Goal: Task Accomplishment & Management: Use online tool/utility

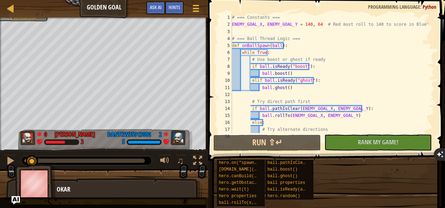
scroll to position [3, 0]
click at [11, 158] on div at bounding box center [10, 160] width 9 height 9
drag, startPoint x: 31, startPoint y: 160, endPoint x: 9, endPoint y: 162, distance: 22.5
click at [9, 162] on div "♫" at bounding box center [104, 158] width 208 height 21
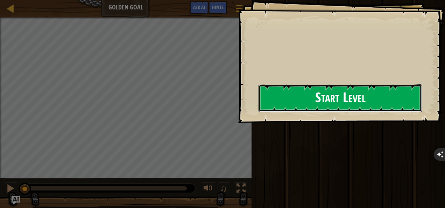
click at [306, 104] on button "Start Level" at bounding box center [339, 98] width 163 height 28
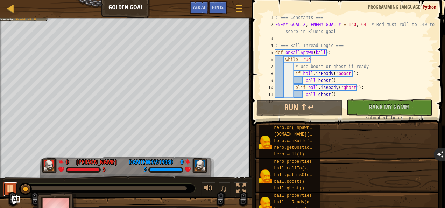
click at [10, 189] on div at bounding box center [10, 188] width 9 height 9
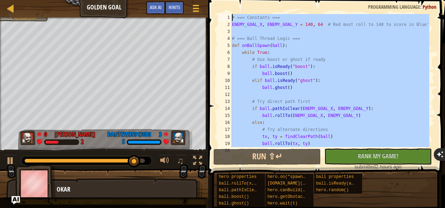
drag, startPoint x: 253, startPoint y: 141, endPoint x: 235, endPoint y: 4, distance: 137.6
click at [235, 4] on div "1 2 3 4 5 6 7 8 9 10 11 12 13 14 15 16 17 18 19 20 # === Constants === ENEMY_GO…" at bounding box center [325, 100] width 239 height 195
type textarea "# === Constants === ENEMY_GOAL_X, ENEMY_GOAL_Y = 140, 64 # Red must roll to 140…"
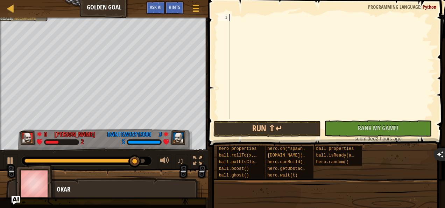
paste textarea "hero.wait(0.5)"
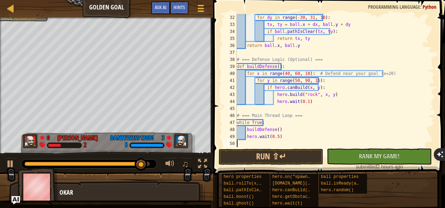
scroll to position [217, 0]
click at [285, 133] on div "for dy in range ( - 30 , 31 , 10 ) : tx , ty = ball . x + dx , ball . y + dy if…" at bounding box center [332, 87] width 194 height 147
click at [283, 154] on button "Run ⇧↵" at bounding box center [271, 157] width 105 height 16
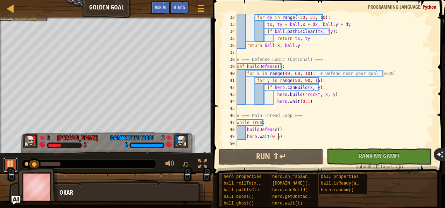
click at [6, 162] on div at bounding box center [10, 163] width 9 height 9
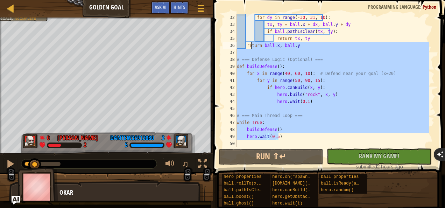
scroll to position [0, 0]
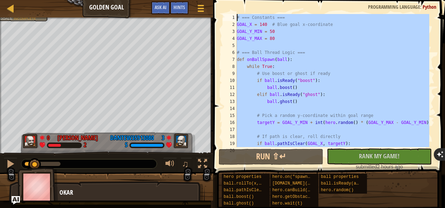
drag, startPoint x: 283, startPoint y: 138, endPoint x: 215, endPoint y: -26, distance: 177.3
click at [215, 0] on html "Ladder Golden Goal Game Menu Done Hints Ask AI 1 הההההההההההההההההההההההההההההה…" at bounding box center [222, 174] width 445 height 348
type textarea "\"
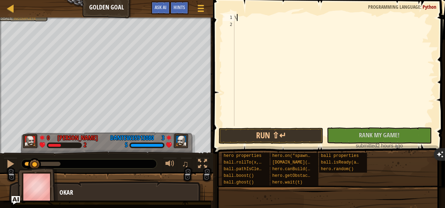
paste textarea
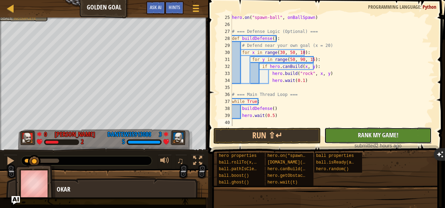
click at [338, 136] on button "No New Code to Rank Rank My Game! Submitting... Submitted for Ranking Failed to…" at bounding box center [377, 135] width 107 height 16
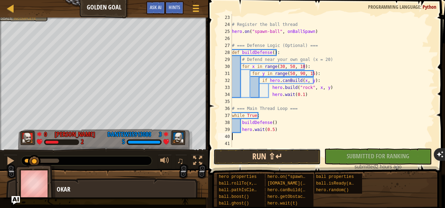
click at [286, 157] on button "Run ⇧↵" at bounding box center [266, 157] width 107 height 16
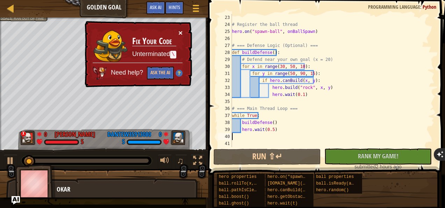
click at [181, 32] on button "×" at bounding box center [180, 32] width 4 height 7
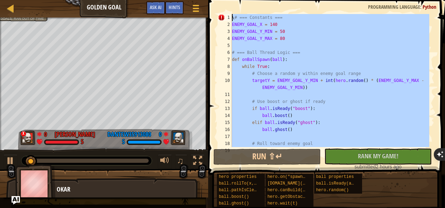
scroll to position [0, 0]
drag, startPoint x: 237, startPoint y: 138, endPoint x: 230, endPoint y: -26, distance: 164.2
click at [230, 0] on html "Ladder Golden Goal Game Menu Done Hints Ask AI 1 הההההההההההההההההההההההההההההה…" at bounding box center [222, 174] width 445 height 348
type textarea "\# === Constants === ENEMY_GOAL_X = 140"
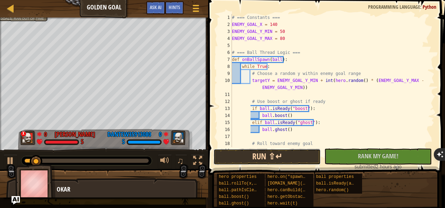
click at [264, 158] on button "Run ⇧↵" at bounding box center [266, 157] width 107 height 16
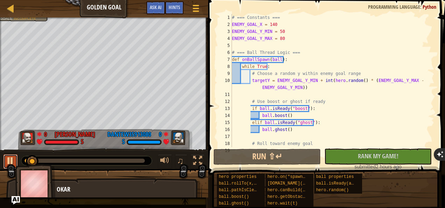
click at [5, 161] on button at bounding box center [10, 161] width 14 height 14
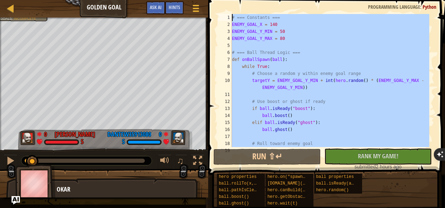
drag, startPoint x: 257, startPoint y: 137, endPoint x: 212, endPoint y: -26, distance: 169.1
click at [212, 0] on html "Ladder Golden Goal Game Menu Done Hints Ask AI 1 הההההההההההההההההההההההההההההה…" at bounding box center [222, 174] width 445 height 348
type textarea "# === Constants === ENEMY_GOAL_X = 140"
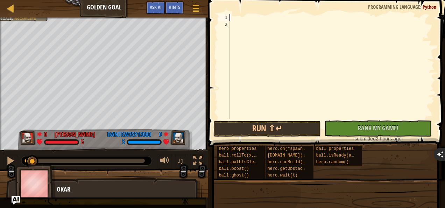
paste textarea "# === Main Thread Loop ==="
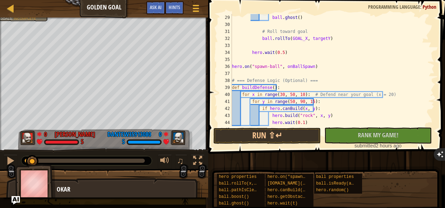
scroll to position [203, 0]
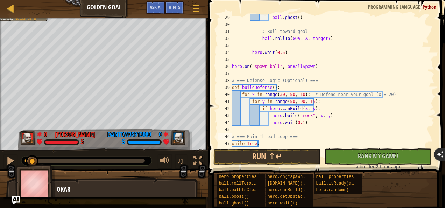
click at [274, 137] on div "ball . ghost ( ) # Roll toward goal ball . rollTo ( GOAL_X , targetY ) hero . w…" at bounding box center [329, 87] width 199 height 147
click at [276, 156] on button "Run ⇧↵" at bounding box center [266, 157] width 107 height 16
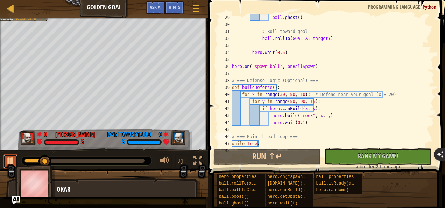
click at [8, 159] on div at bounding box center [10, 160] width 9 height 9
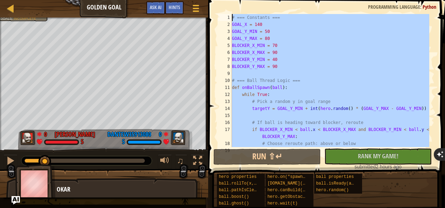
scroll to position [0, 0]
drag, startPoint x: 251, startPoint y: 137, endPoint x: 241, endPoint y: -22, distance: 159.4
click at [241, 0] on html "Ladder Golden Goal Game Menu Done Hints Ask AI 1 הההההההההההההההההההההההההההההה…" at bounding box center [222, 174] width 445 height 348
type textarea "# === Constants === GOAL_X = 140"
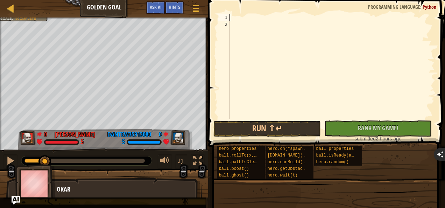
paste textarea "while True:"
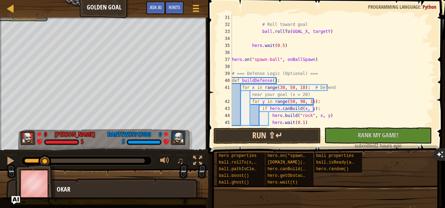
scroll to position [217, 0]
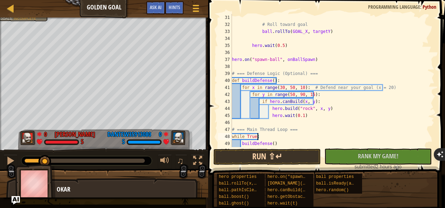
click at [275, 134] on div "# Roll toward goal ball . rollTo ( GOAL_X , targetY ) hero . wait ( 0.5 ) hero …" at bounding box center [329, 87] width 199 height 147
click at [275, 154] on button "Run ⇧↵" at bounding box center [266, 157] width 107 height 16
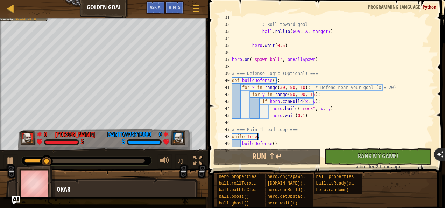
click at [68, 161] on div at bounding box center [84, 160] width 120 height 4
click at [141, 159] on div at bounding box center [84, 160] width 120 height 4
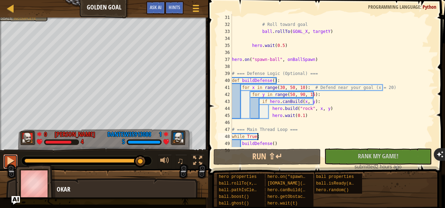
click at [11, 163] on div at bounding box center [10, 160] width 9 height 9
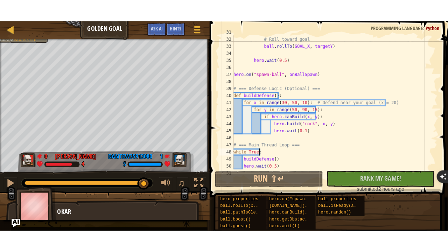
scroll to position [238, 0]
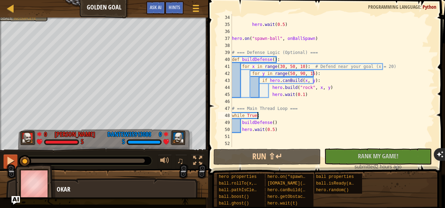
drag, startPoint x: 141, startPoint y: 159, endPoint x: 13, endPoint y: 164, distance: 128.1
click at [13, 164] on div "♫" at bounding box center [104, 158] width 208 height 21
click at [199, 161] on div at bounding box center [197, 160] width 9 height 9
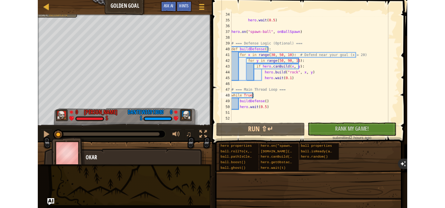
scroll to position [196, 0]
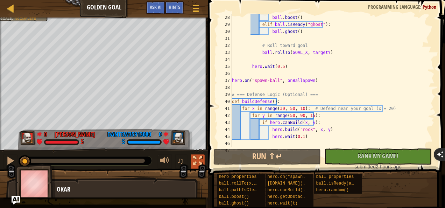
click at [198, 159] on div at bounding box center [197, 160] width 9 height 9
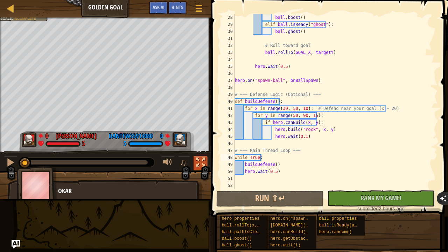
click at [200, 161] on div at bounding box center [200, 162] width 9 height 9
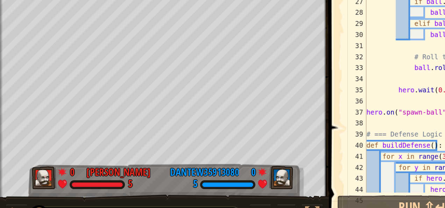
scroll to position [180, 0]
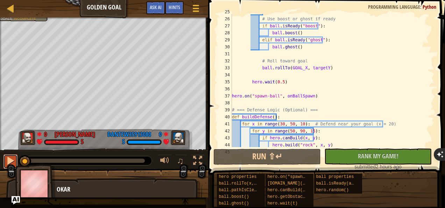
click at [8, 159] on div at bounding box center [10, 160] width 9 height 9
click at [10, 160] on div at bounding box center [10, 160] width 9 height 9
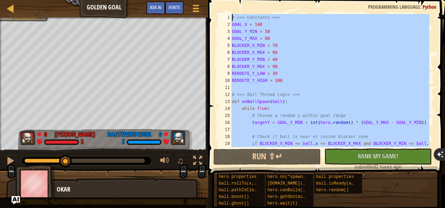
scroll to position [0, 0]
drag, startPoint x: 275, startPoint y: 141, endPoint x: 235, endPoint y: -16, distance: 162.0
click at [235, 0] on html "Ladder Golden Goal Game Menu Done Hints Ask AI 1 הההההההההההההההההההההההההההההה…" at bounding box center [222, 174] width 445 height 348
type textarea "# === Constants === GOAL_X = 140"
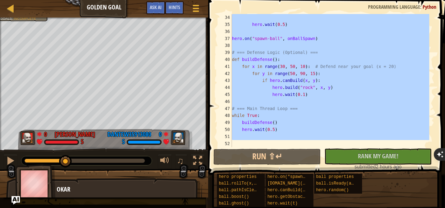
scroll to position [238, 0]
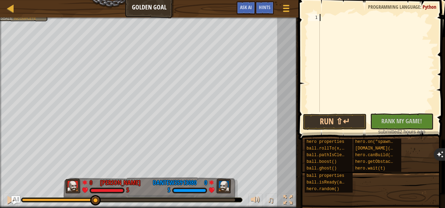
paste textarea "hero.wait(0.5)"
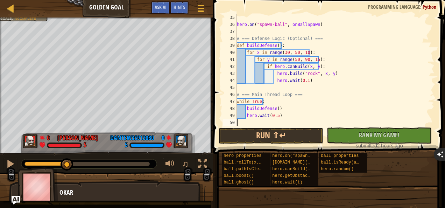
scroll to position [217, 0]
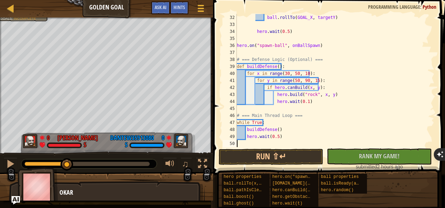
click at [276, 136] on div "ball . rollTo ( GOAL_X , targetY ) hero . wait ( 0.5 ) hero . on ( "spawn-ball"…" at bounding box center [332, 87] width 194 height 147
type textarea "hero.wait(0.5)"
click at [269, 155] on button "Run ⇧↵" at bounding box center [271, 157] width 105 height 16
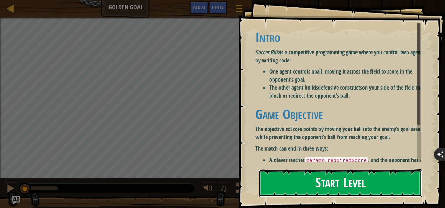
click at [297, 174] on button "Start Level" at bounding box center [339, 183] width 163 height 28
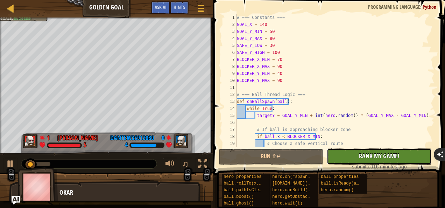
click at [378, 158] on span "Rank My Game!" at bounding box center [379, 155] width 41 height 9
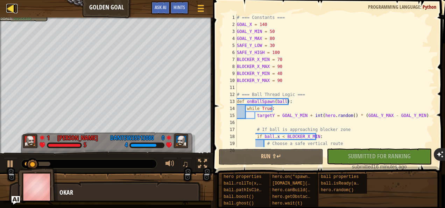
click at [13, 9] on div at bounding box center [10, 8] width 9 height 9
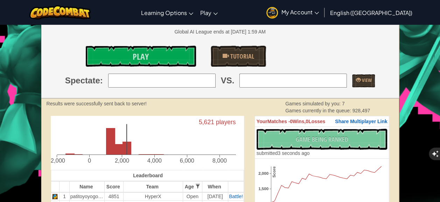
scroll to position [93, 0]
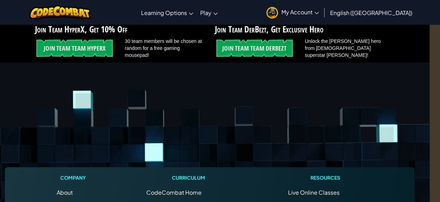
scroll to position [1515, 10]
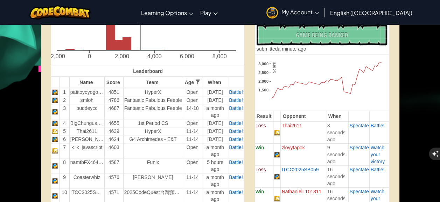
scroll to position [192, 0]
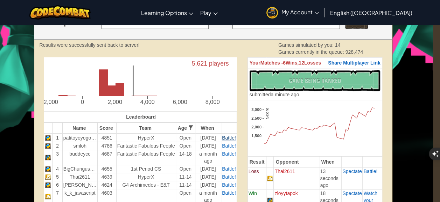
scroll to position [146, 7]
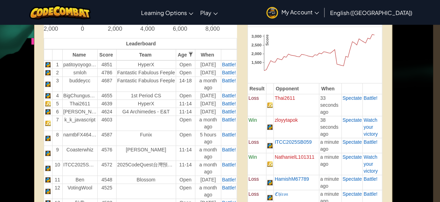
scroll to position [159, 0]
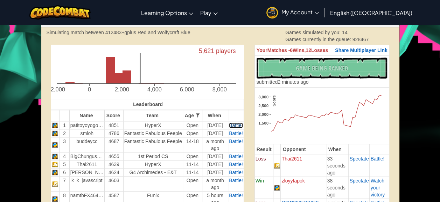
click at [233, 126] on span "Battle!" at bounding box center [236, 126] width 14 height 6
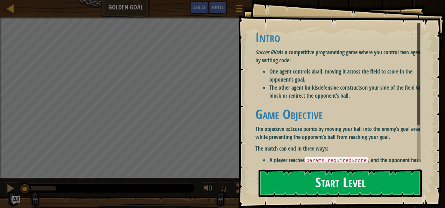
click at [299, 192] on button "Start Level" at bounding box center [339, 183] width 163 height 28
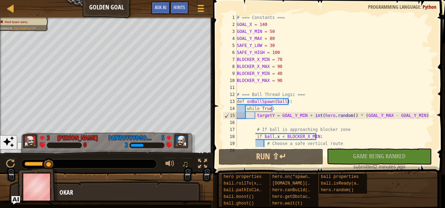
drag, startPoint x: 36, startPoint y: 163, endPoint x: 58, endPoint y: 164, distance: 21.3
click at [58, 164] on div at bounding box center [88, 163] width 135 height 9
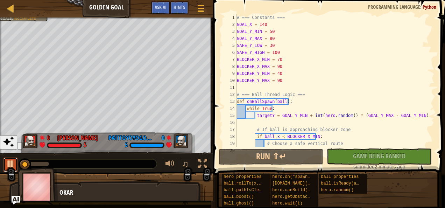
click at [8, 162] on div at bounding box center [10, 163] width 9 height 9
click at [6, 161] on div at bounding box center [10, 163] width 9 height 9
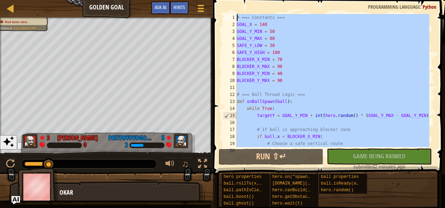
drag, startPoint x: 250, startPoint y: 143, endPoint x: 241, endPoint y: -4, distance: 147.5
click at [241, 0] on html "Ladder Golden Goal Game Menu Done Hints Ask AI 1 הההההההההההההההההההההההההההההה…" at bounding box center [222, 104] width 445 height 208
type textarea "# === Constants === GOAL_X = 140"
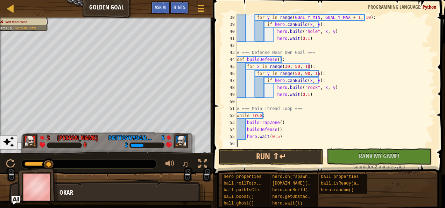
scroll to position [259, 0]
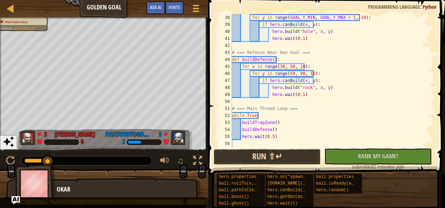
click at [275, 156] on button "Run ⇧↵" at bounding box center [266, 157] width 107 height 16
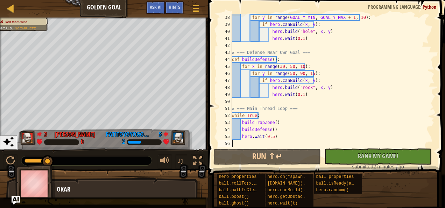
click at [3, 161] on div "♫" at bounding box center [104, 158] width 208 height 21
click at [6, 160] on div at bounding box center [10, 160] width 9 height 9
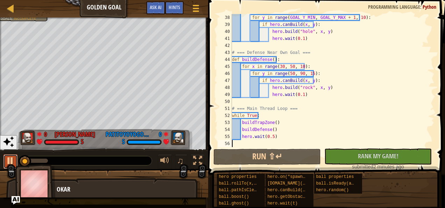
click at [10, 161] on div at bounding box center [10, 160] width 9 height 9
click at [10, 162] on div at bounding box center [10, 160] width 9 height 9
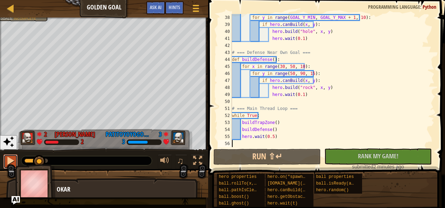
click at [9, 162] on div at bounding box center [10, 160] width 9 height 9
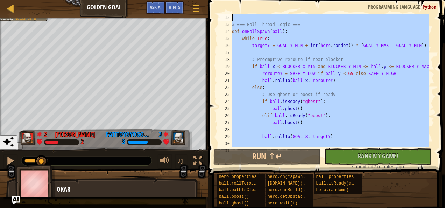
scroll to position [0, 0]
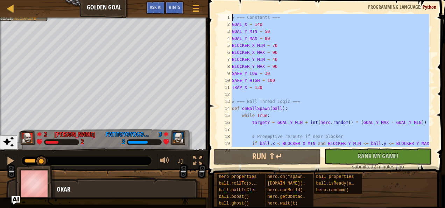
drag, startPoint x: 278, startPoint y: 138, endPoint x: 222, endPoint y: -24, distance: 172.1
click at [222, 0] on html "Ladder Golden Goal Game Menu Done Hints Ask AI 1 הההההההההההההההההההההההההההההה…" at bounding box center [222, 104] width 445 height 208
type textarea "# === Constants === GOAL_X = 140"
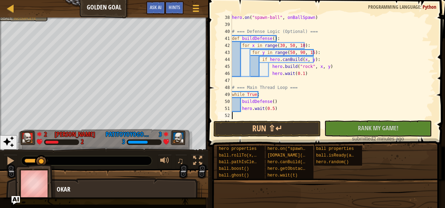
scroll to position [238, 0]
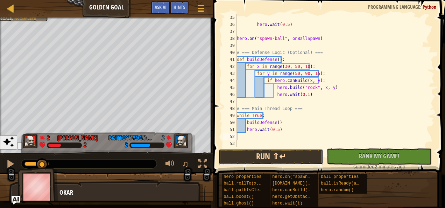
click at [265, 155] on button "Run ⇧↵" at bounding box center [271, 157] width 105 height 16
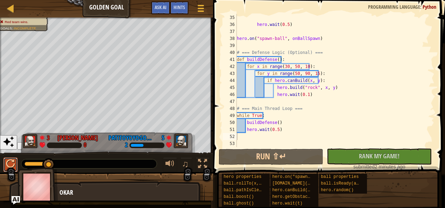
click at [9, 159] on div at bounding box center [10, 163] width 9 height 9
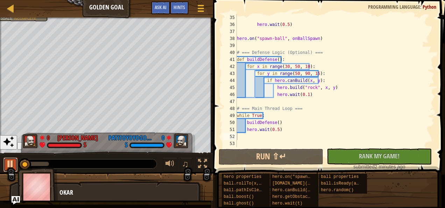
click at [10, 163] on div at bounding box center [10, 163] width 9 height 9
click at [10, 164] on div at bounding box center [10, 163] width 9 height 9
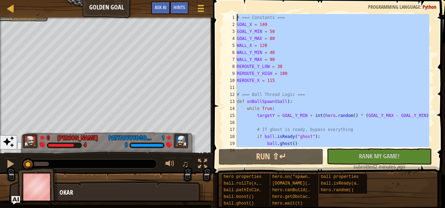
scroll to position [0, 0]
drag, startPoint x: 245, startPoint y: 140, endPoint x: 227, endPoint y: -21, distance: 161.5
click at [227, 0] on html "Ladder Golden Goal Game Menu Done Hints Ask AI 1 הההההההההההההההההההההההההההההה…" at bounding box center [222, 104] width 445 height 208
type textarea "# === Constants === GOAL_X = 140"
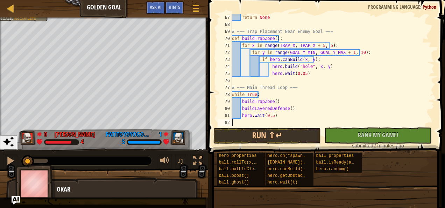
scroll to position [448, 0]
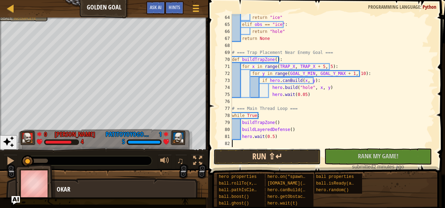
click at [261, 154] on button "Run ⇧↵" at bounding box center [266, 157] width 107 height 16
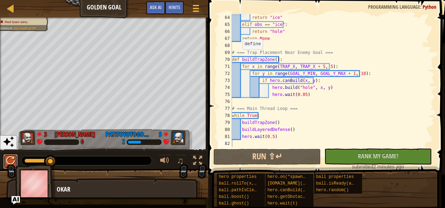
click at [12, 158] on div at bounding box center [10, 160] width 9 height 9
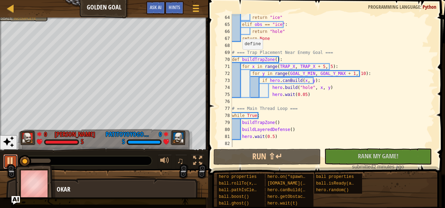
click at [9, 159] on div at bounding box center [10, 160] width 9 height 9
drag, startPoint x: 24, startPoint y: 159, endPoint x: -1, endPoint y: 160, distance: 25.6
click at [9, 159] on div at bounding box center [10, 160] width 9 height 9
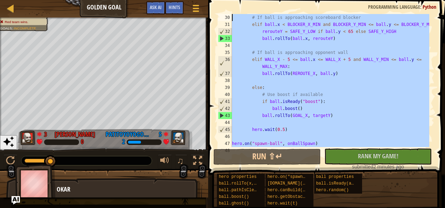
scroll to position [0, 0]
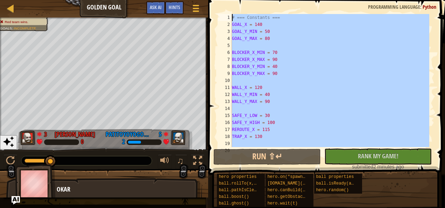
drag, startPoint x: 252, startPoint y: 143, endPoint x: 224, endPoint y: -13, distance: 158.1
click at [224, 0] on html "Ladder Golden Goal Game Menu Done Hints Ask AI 1 הההההההההההההההההההההההההההההה…" at bounding box center [222, 104] width 445 height 208
type textarea "# === Constants === GOAL_X = 140"
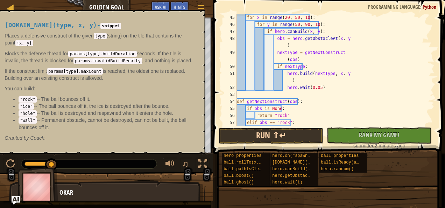
scroll to position [336, 0]
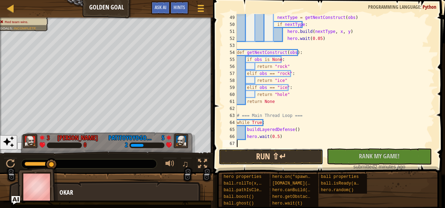
click at [266, 154] on button "Run ⇧↵" at bounding box center [271, 157] width 105 height 16
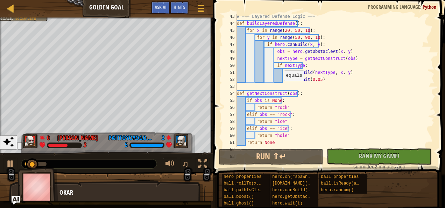
scroll to position [295, 0]
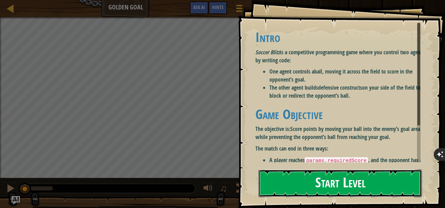
click at [289, 169] on button "Start Level" at bounding box center [339, 183] width 163 height 28
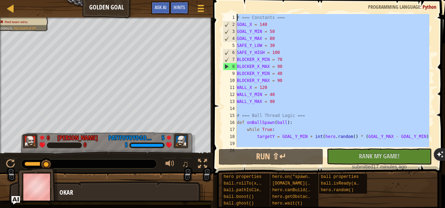
drag, startPoint x: 250, startPoint y: 141, endPoint x: 240, endPoint y: 2, distance: 138.9
click at [240, 3] on div "1 2 3 4 5 6 7 8 9 10 11 12 13 14 15 [PHONE_NUMBER] === Constants === GOAL_X = 1…" at bounding box center [328, 100] width 234 height 195
type textarea "# === Constants === GOAL_X = 140"
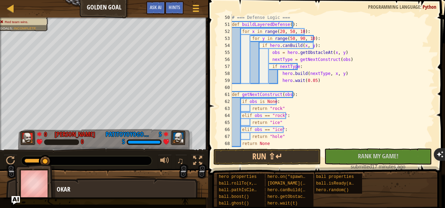
scroll to position [350, 0]
click at [245, 158] on button "Run ⇧↵" at bounding box center [266, 157] width 107 height 16
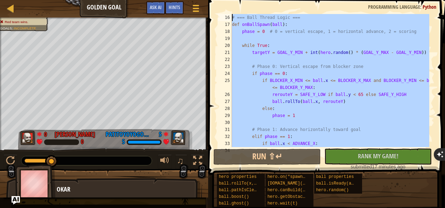
scroll to position [0, 0]
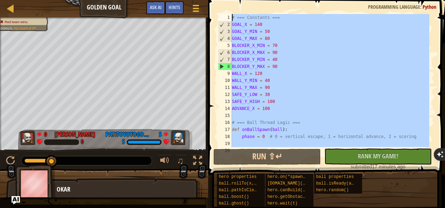
drag, startPoint x: 244, startPoint y: 145, endPoint x: 216, endPoint y: -25, distance: 172.6
click at [216, 0] on html "Ladder Golden Goal Game Menu Done Hints Ask AI 1 הההההההההההההההההההההההההההההה…" at bounding box center [222, 174] width 445 height 348
type textarea "# === Constants === GOAL_X = 140"
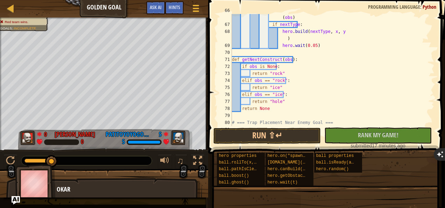
scroll to position [532, 0]
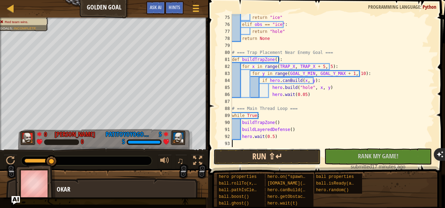
click at [248, 156] on button "Run ⇧↵" at bounding box center [266, 157] width 107 height 16
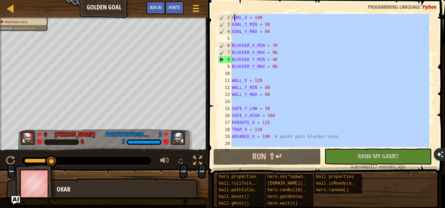
scroll to position [0, 0]
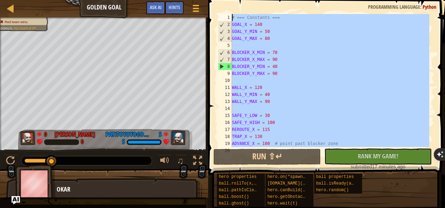
drag, startPoint x: 240, startPoint y: 143, endPoint x: 233, endPoint y: -3, distance: 147.0
click at [233, 0] on html "Ladder Golden Goal Game Menu Done Hints Ask AI 1 הההההההההההההההההההההההההההההה…" at bounding box center [222, 174] width 445 height 348
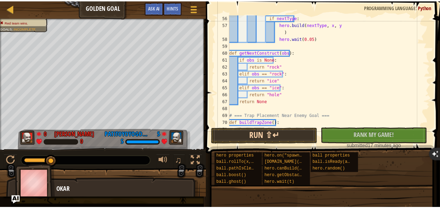
scroll to position [392, 0]
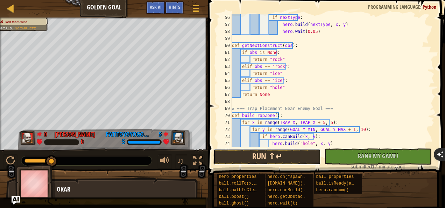
click at [264, 162] on button "Run ⇧↵" at bounding box center [266, 157] width 107 height 16
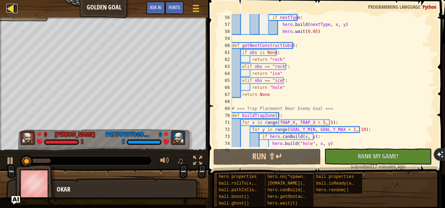
click at [13, 11] on div at bounding box center [10, 8] width 9 height 9
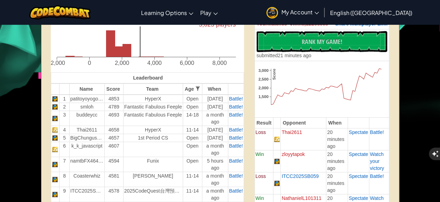
scroll to position [186, 0]
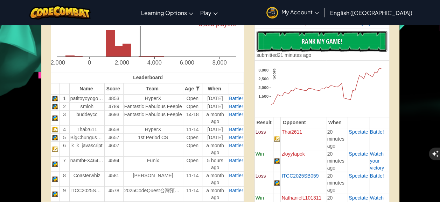
click at [314, 44] on span "Rank My Game!" at bounding box center [321, 41] width 41 height 9
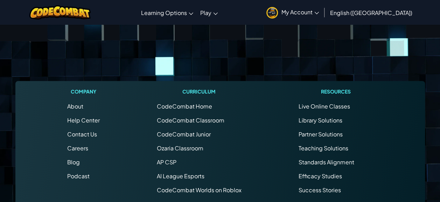
scroll to position [1597, 0]
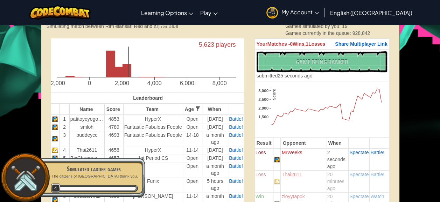
scroll to position [165, 0]
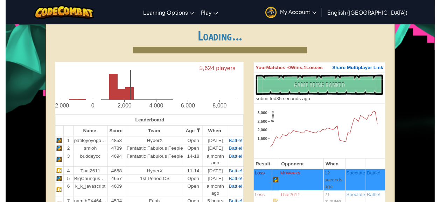
scroll to position [165, 0]
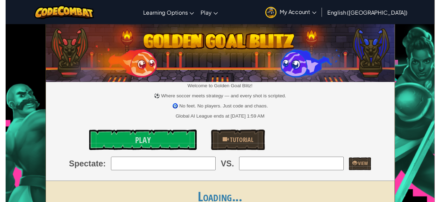
scroll to position [165, 0]
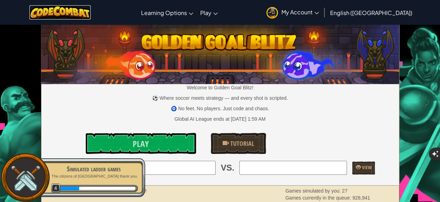
click at [90, 17] on img at bounding box center [59, 12] width 61 height 14
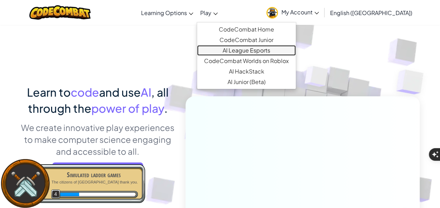
click at [241, 49] on link "AI League Esports" at bounding box center [246, 50] width 99 height 10
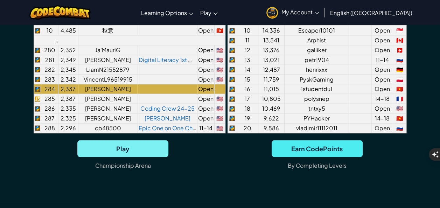
scroll to position [665, 0]
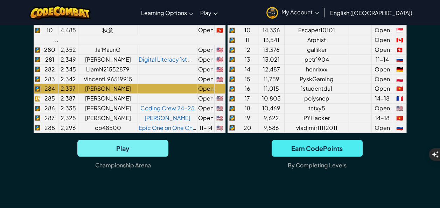
click at [111, 148] on span "Play" at bounding box center [122, 148] width 91 height 17
